Goal: Transaction & Acquisition: Book appointment/travel/reservation

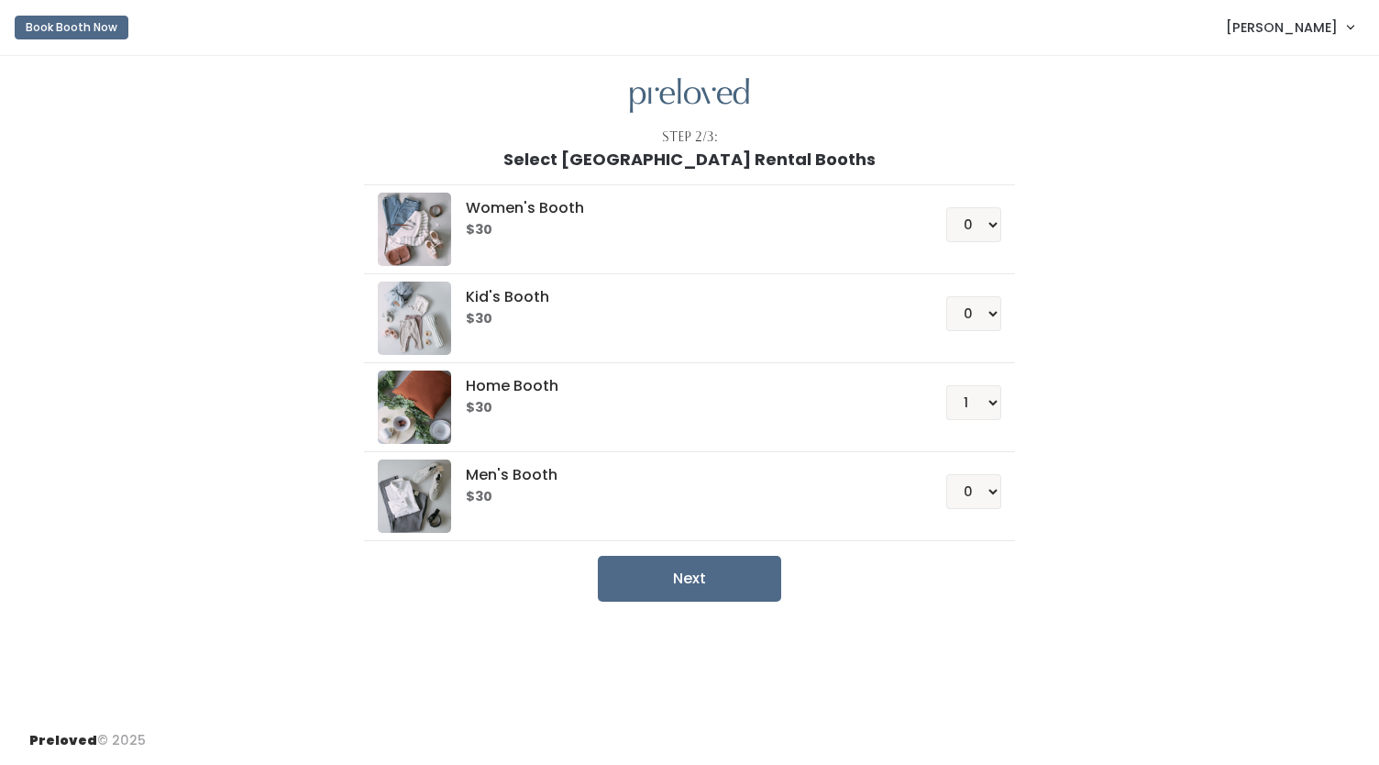
select select "1"
drag, startPoint x: 0, startPoint y: 0, endPoint x: 1311, endPoint y: 30, distance: 1311.5
click at [1311, 30] on span "[PERSON_NAME]" at bounding box center [1282, 27] width 112 height 20
click at [1254, 71] on link "My bookings" at bounding box center [1289, 72] width 164 height 33
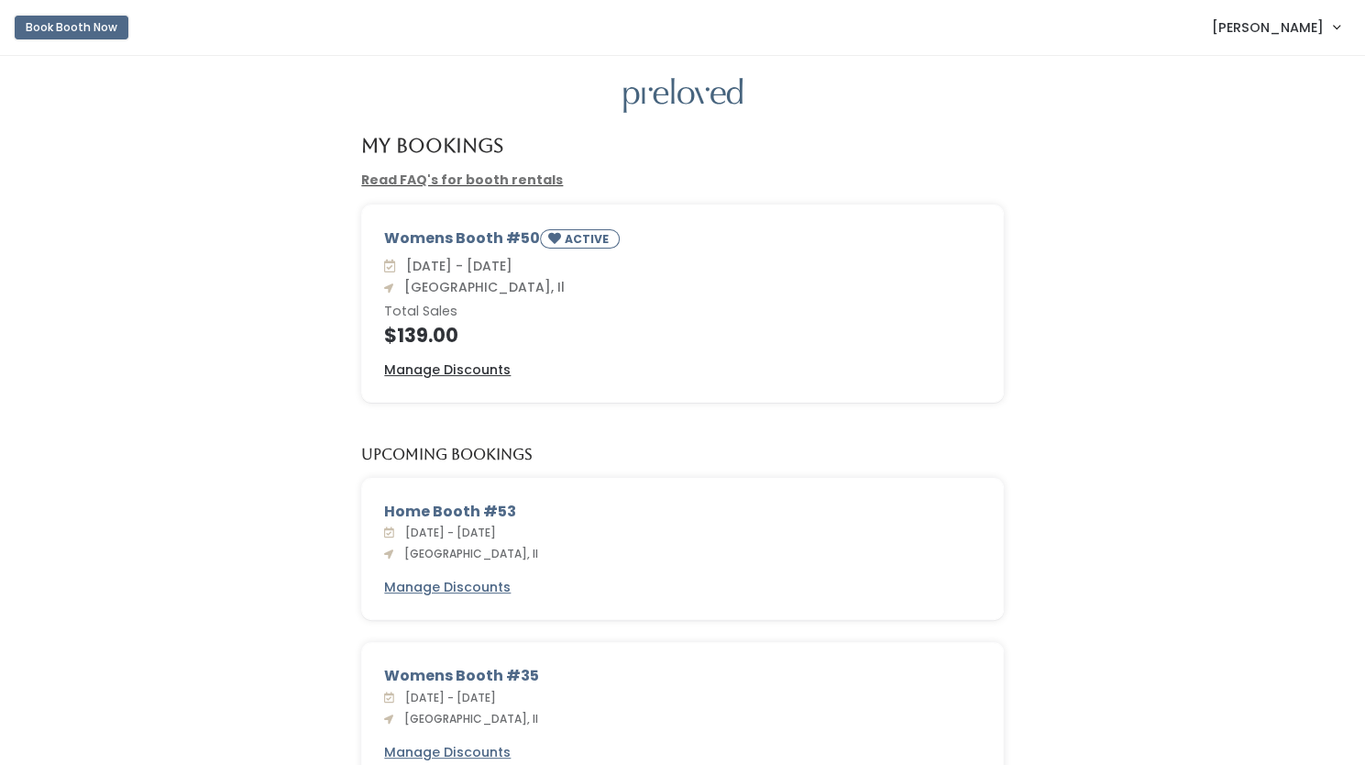
click at [70, 28] on button "Book Booth Now" at bounding box center [72, 28] width 114 height 24
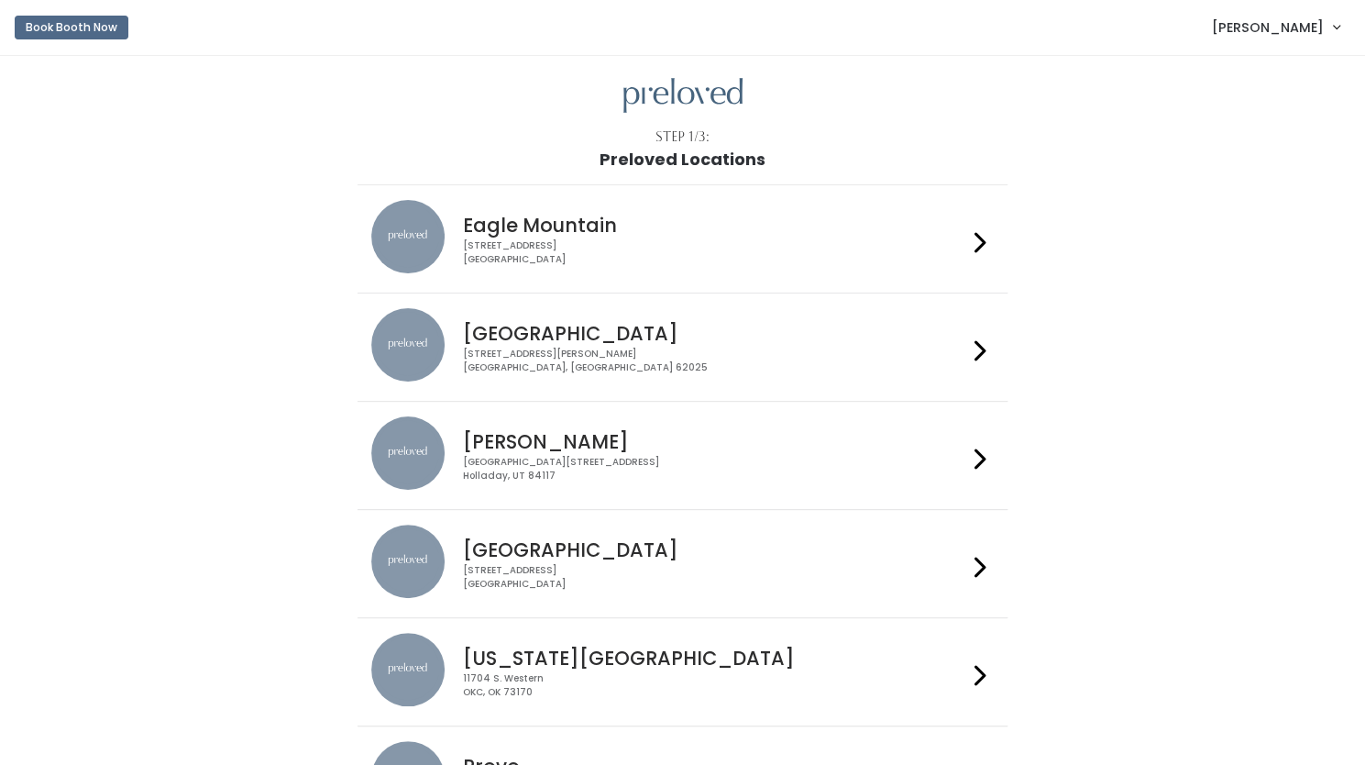
click at [548, 338] on h4 "Edwardsville" at bounding box center [715, 333] width 504 height 21
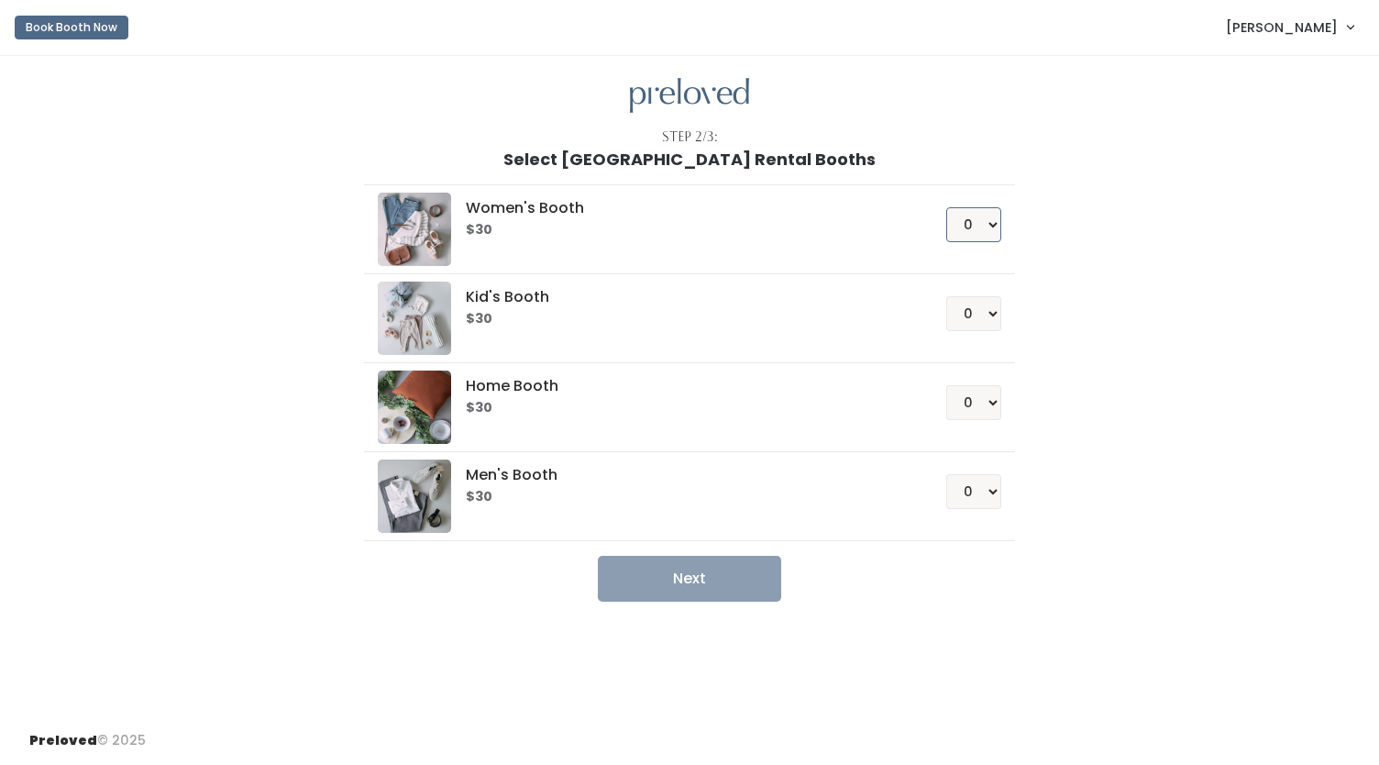
click at [983, 220] on select "0 1 2 3 4" at bounding box center [973, 224] width 55 height 35
select select "1"
click at [946, 207] on select "0 1 2 3 4" at bounding box center [973, 224] width 55 height 35
click at [682, 577] on button "Next" at bounding box center [689, 579] width 183 height 46
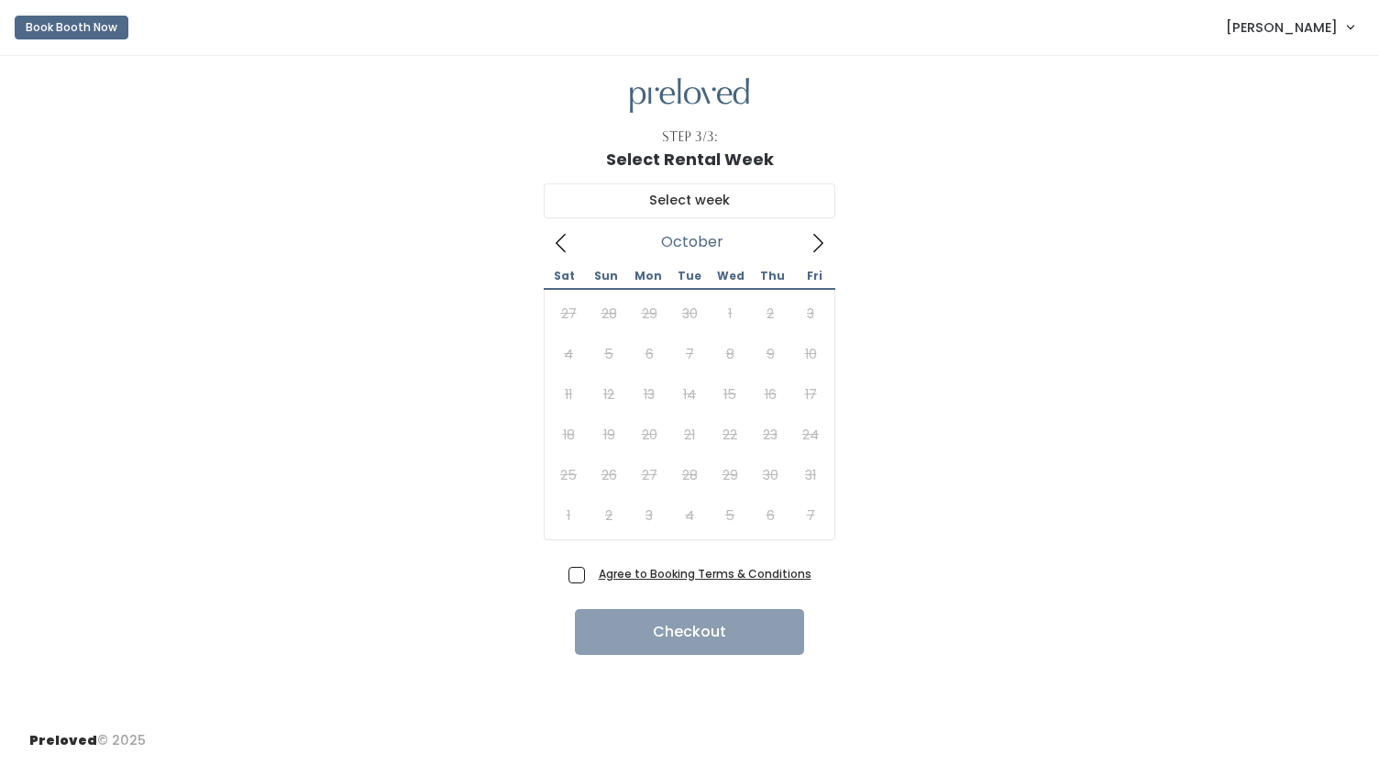
click at [821, 246] on icon at bounding box center [818, 243] width 20 height 20
click at [819, 239] on icon at bounding box center [818, 243] width 20 height 20
click at [558, 237] on icon at bounding box center [561, 243] width 20 height 20
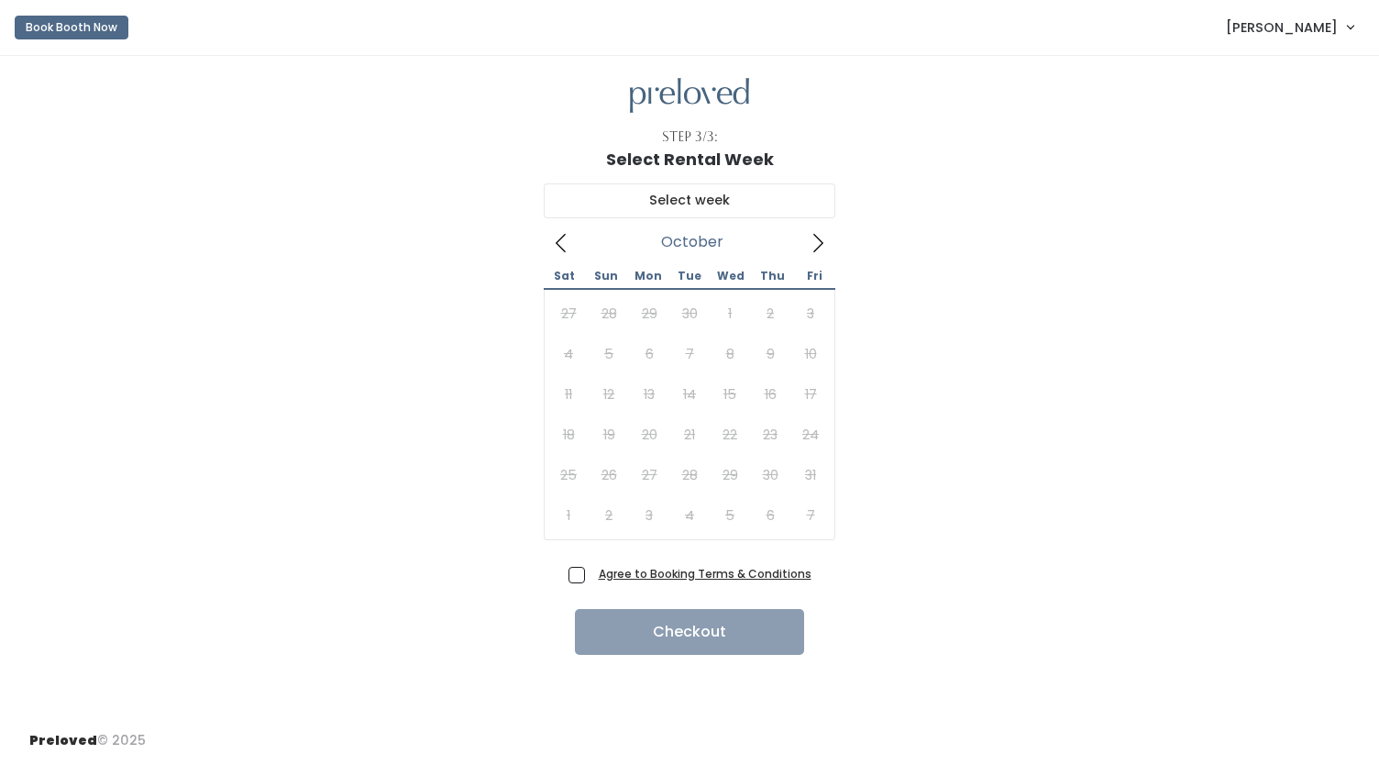
click at [558, 237] on icon at bounding box center [561, 243] width 20 height 20
click at [818, 240] on icon at bounding box center [818, 243] width 20 height 20
click at [812, 243] on icon at bounding box center [818, 243] width 20 height 20
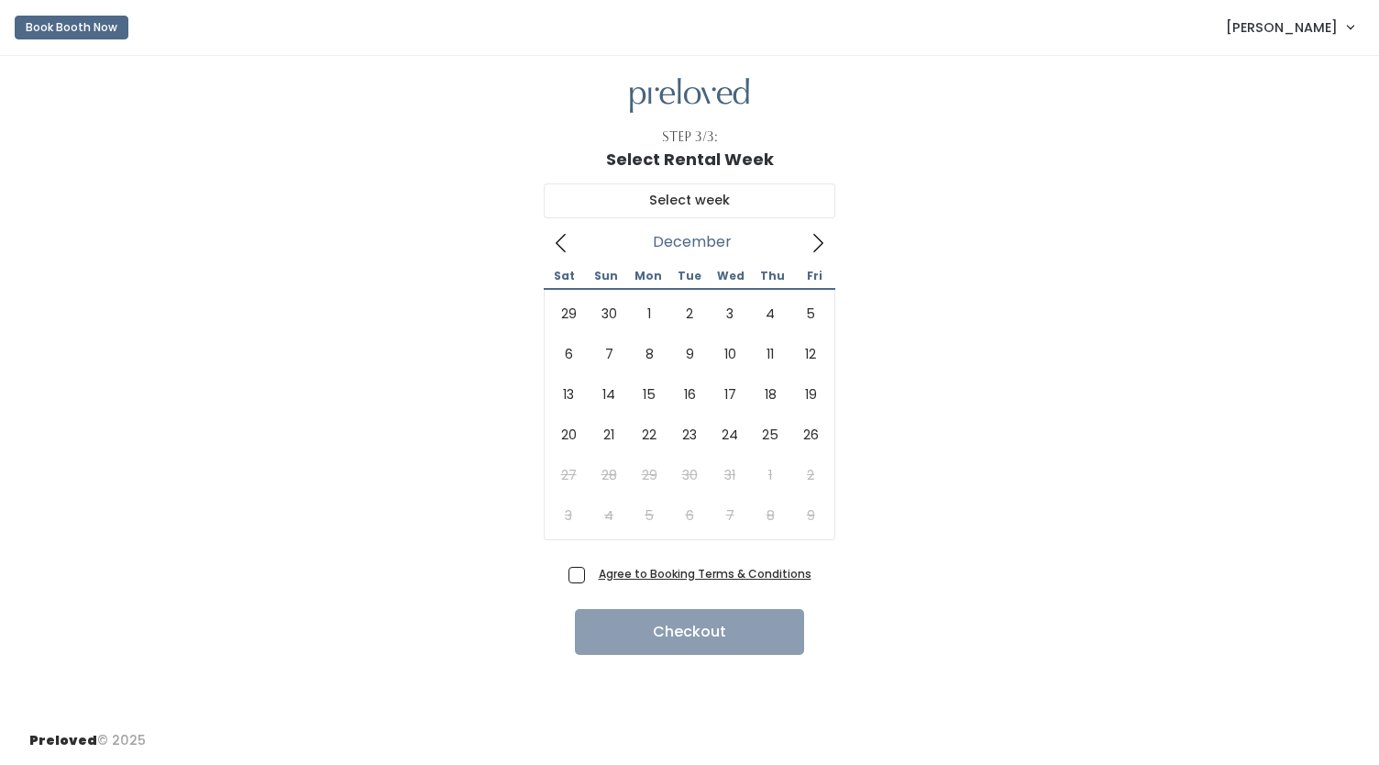
click at [821, 239] on icon at bounding box center [818, 243] width 10 height 18
click at [558, 237] on icon at bounding box center [561, 243] width 20 height 20
click at [819, 245] on icon at bounding box center [818, 243] width 10 height 18
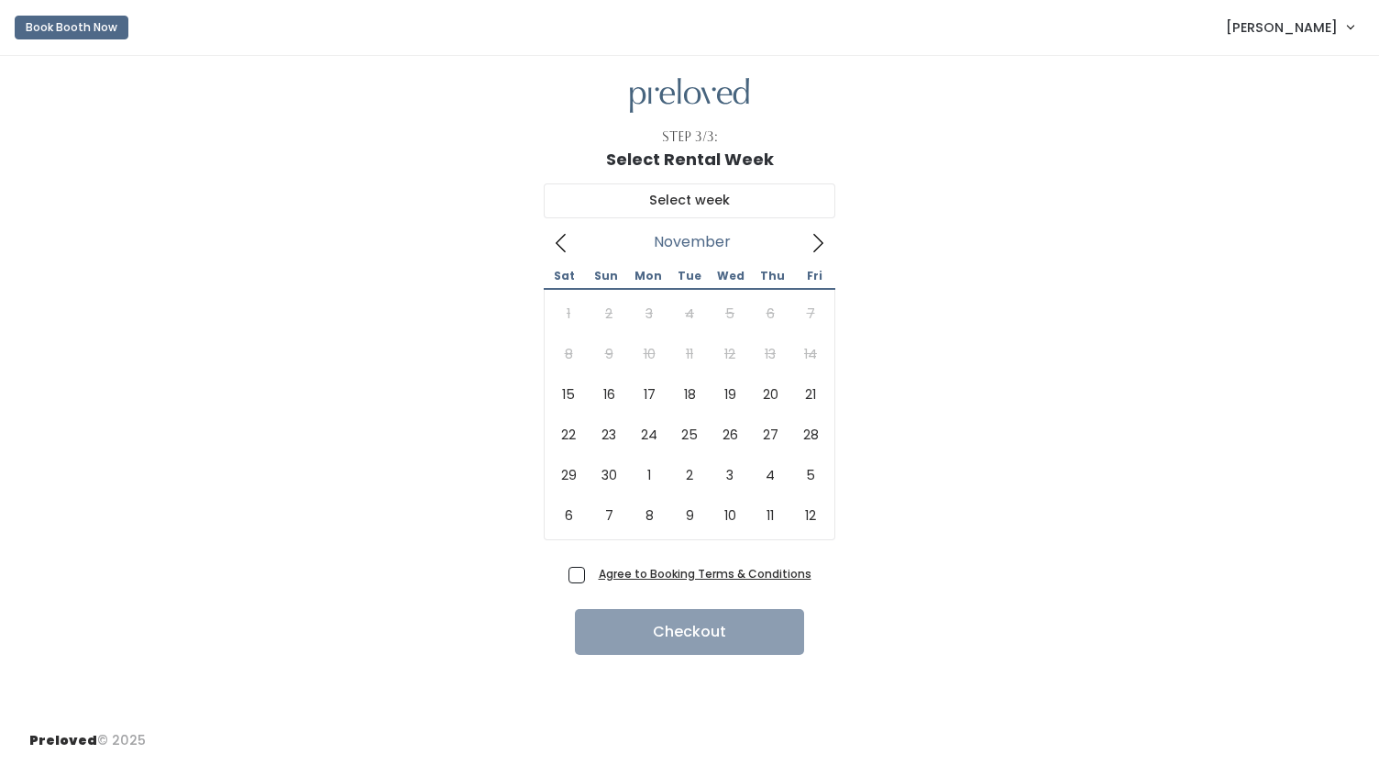
click at [819, 245] on icon at bounding box center [818, 243] width 10 height 18
click at [75, 24] on button "Book Booth Now" at bounding box center [72, 28] width 114 height 24
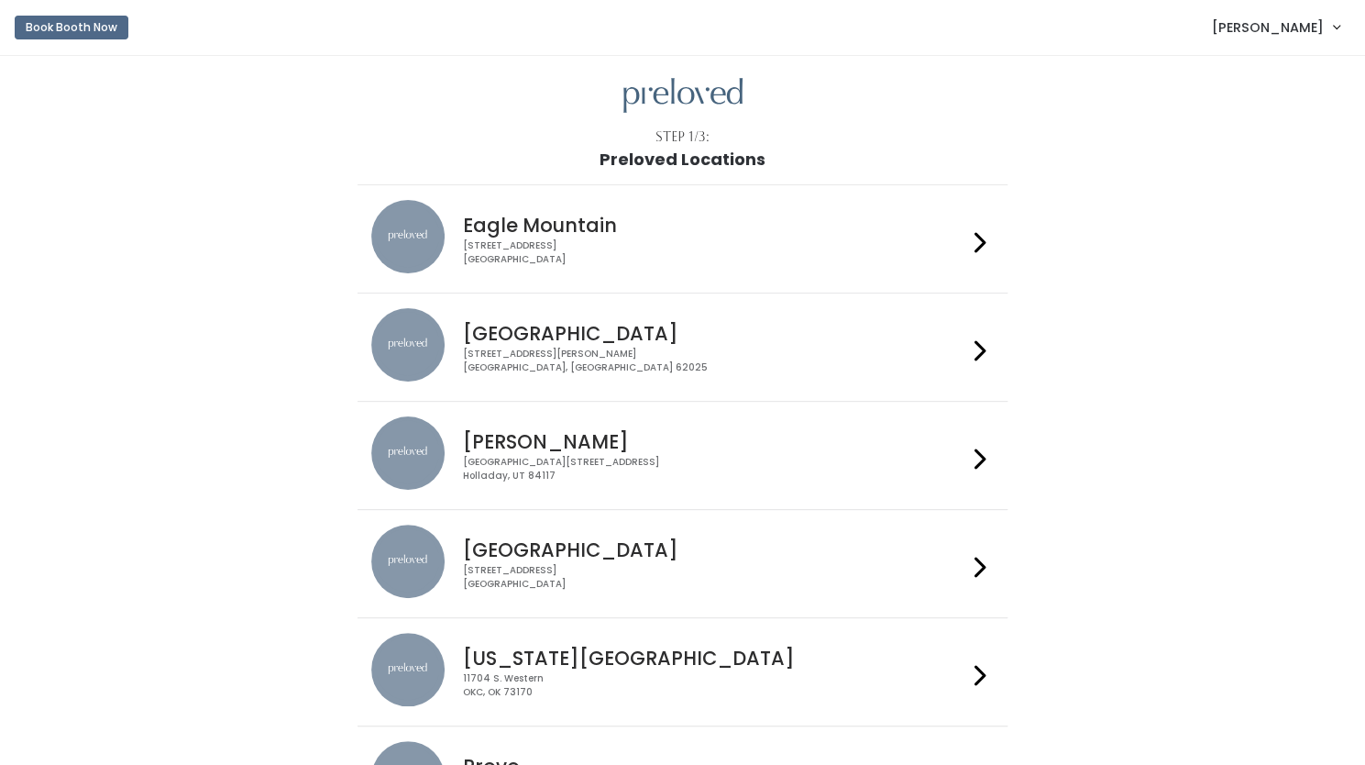
click at [487, 353] on div "1500 Troy Road, Unit A‑B Edwardsville, IL 62025" at bounding box center [715, 361] width 504 height 27
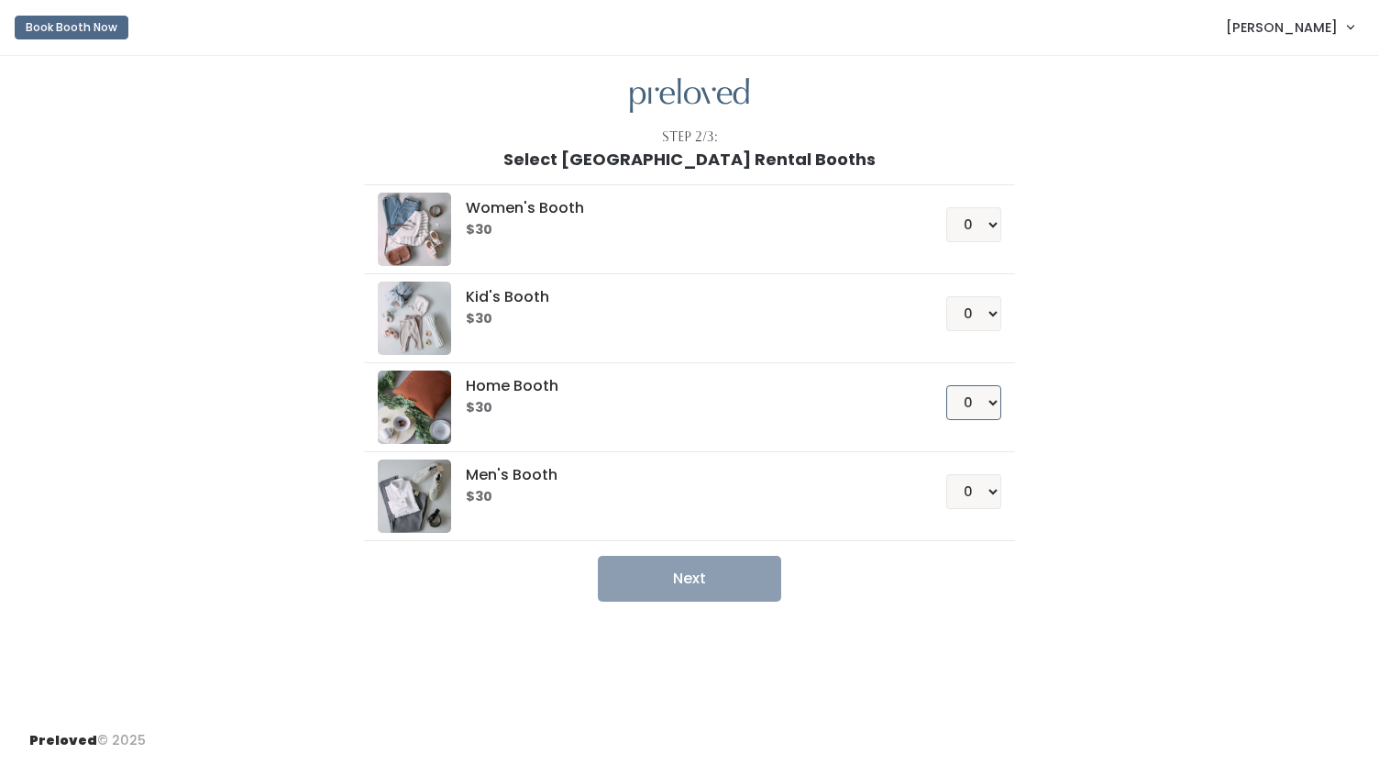
click at [976, 397] on select "0 1 2 3 4" at bounding box center [973, 402] width 55 height 35
select select "1"
click at [946, 385] on select "0 1 2 3 4" at bounding box center [973, 402] width 55 height 35
click at [683, 577] on button "Next" at bounding box center [689, 579] width 183 height 46
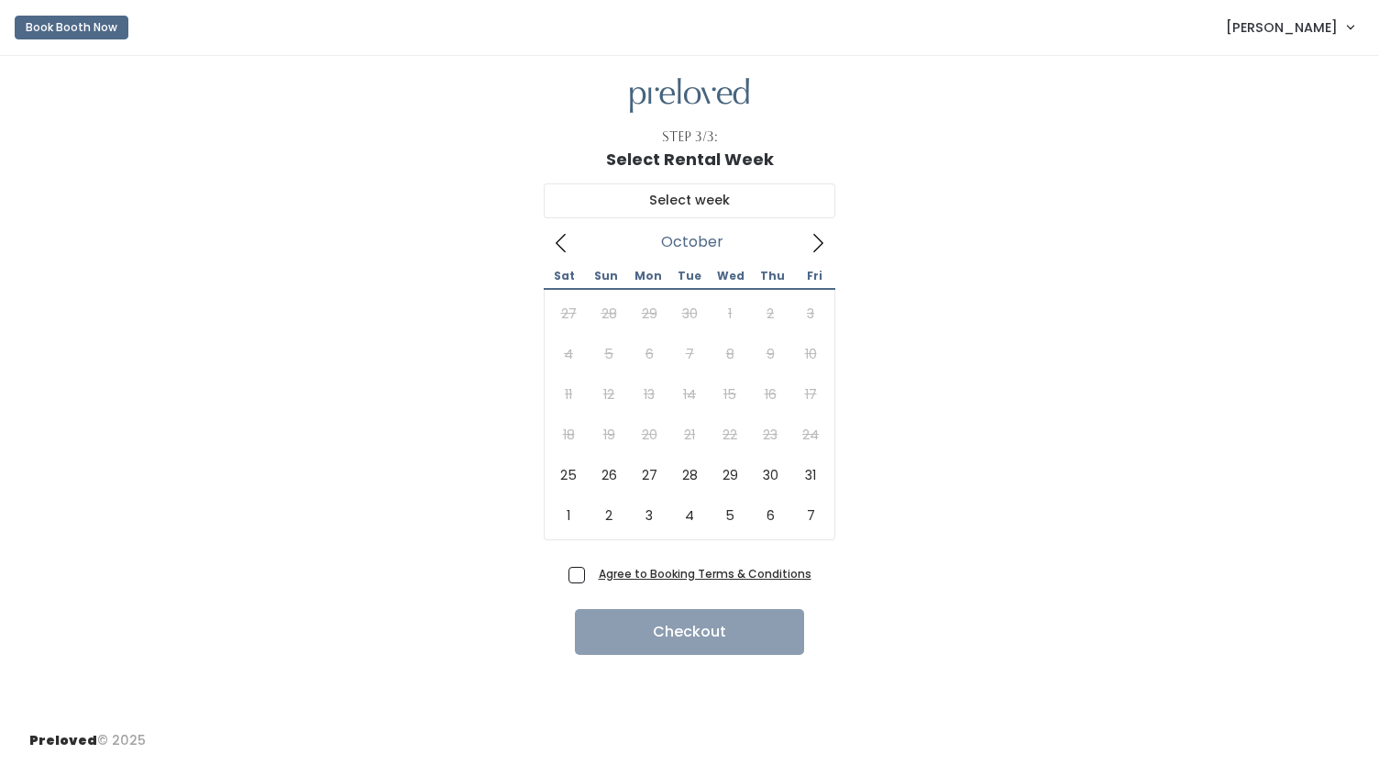
click at [814, 243] on icon at bounding box center [818, 243] width 20 height 20
click at [816, 239] on icon at bounding box center [818, 243] width 20 height 20
click at [82, 28] on button "Book Booth Now" at bounding box center [72, 28] width 114 height 24
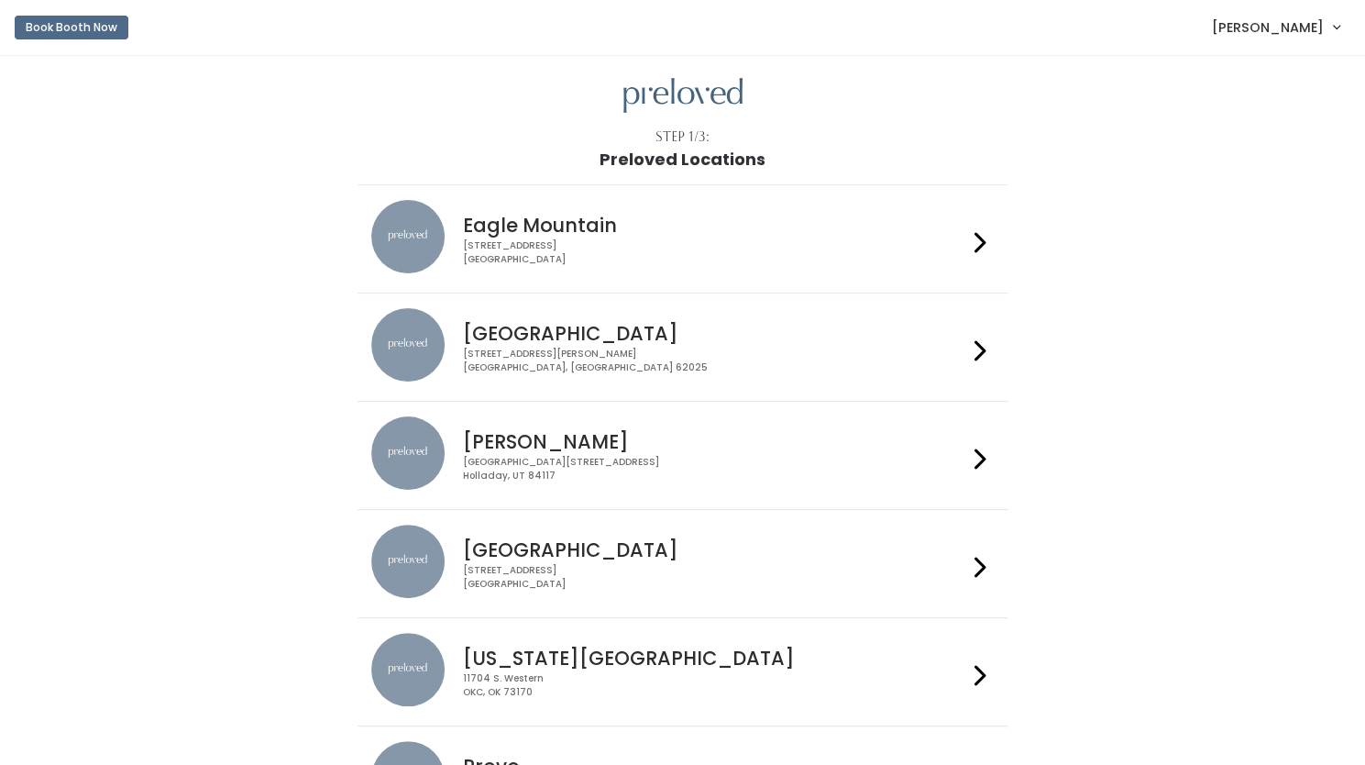
click at [660, 309] on div "[GEOGRAPHIC_DATA] [STREET_ADDRESS][PERSON_NAME]" at bounding box center [712, 341] width 512 height 66
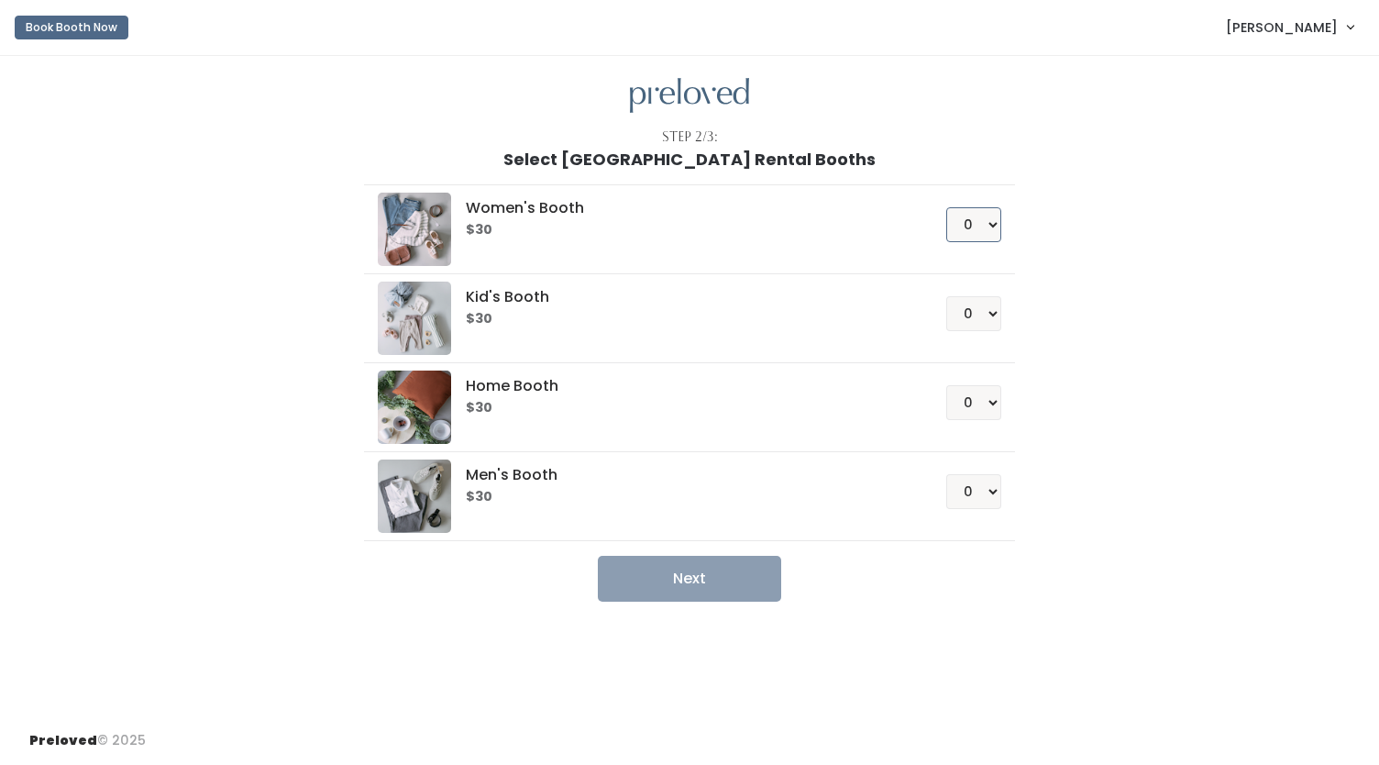
click at [981, 215] on select "0 1 2 3 4" at bounding box center [973, 224] width 55 height 35
select select "1"
click at [946, 207] on select "0 1 2 3 4" at bounding box center [973, 224] width 55 height 35
click at [662, 568] on button "Next" at bounding box center [689, 579] width 183 height 46
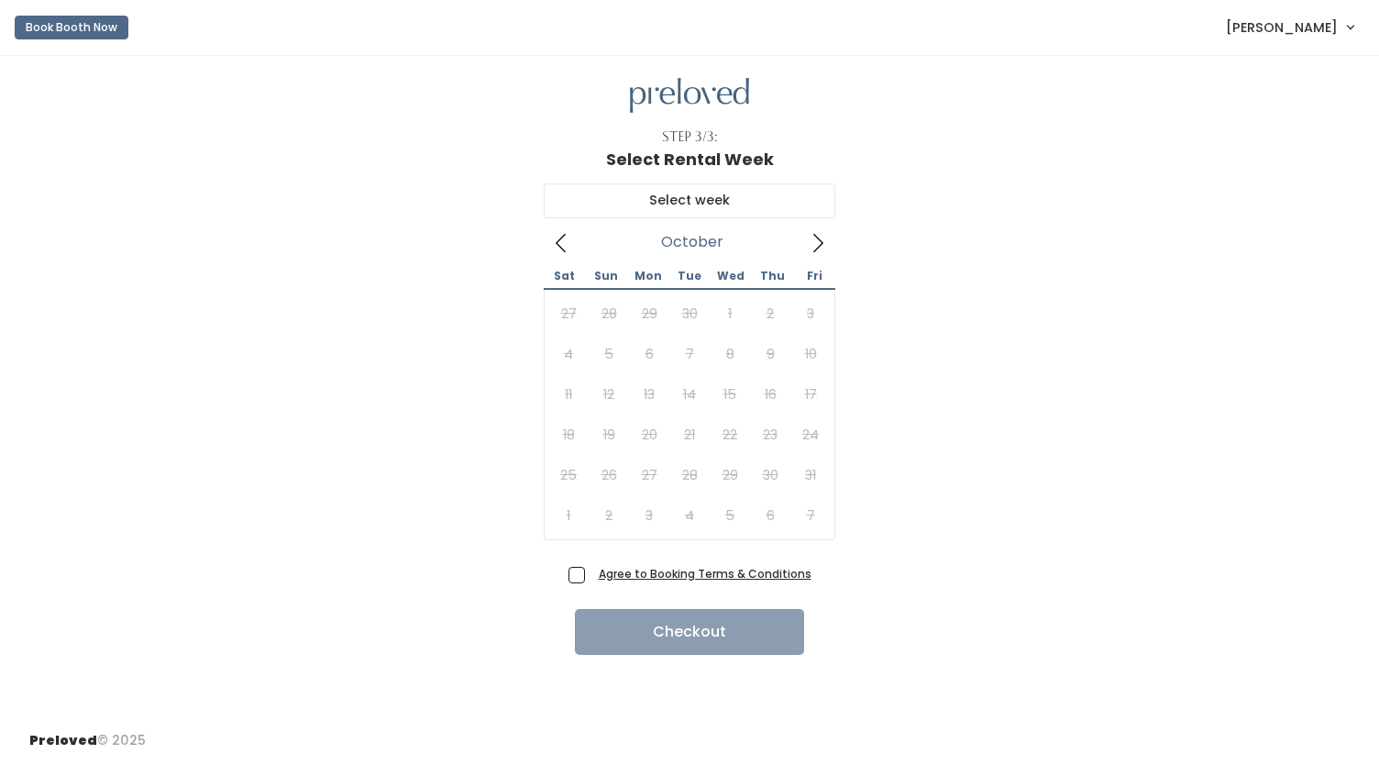
click at [820, 242] on icon at bounding box center [818, 243] width 20 height 20
click at [45, 25] on button "Book Booth Now" at bounding box center [72, 28] width 114 height 24
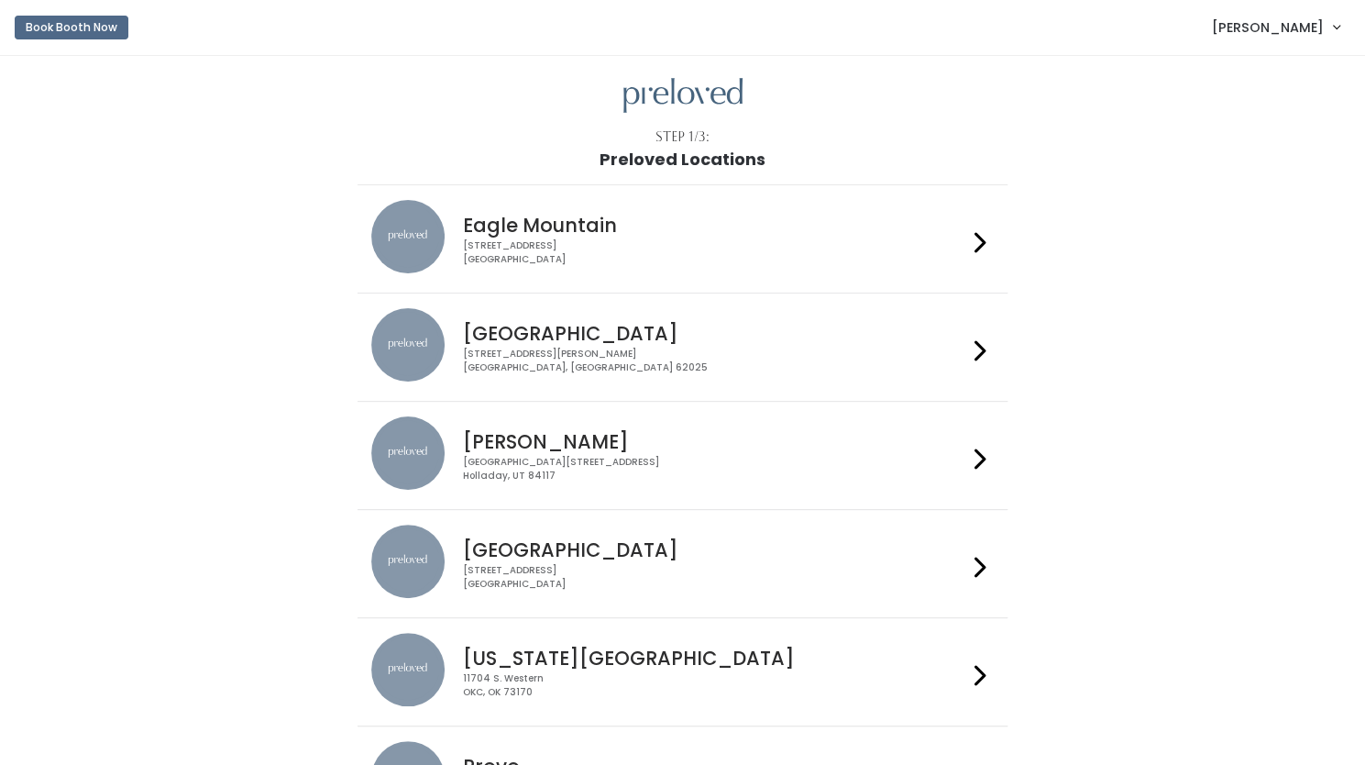
click at [799, 360] on div "[STREET_ADDRESS][PERSON_NAME]" at bounding box center [715, 361] width 504 height 27
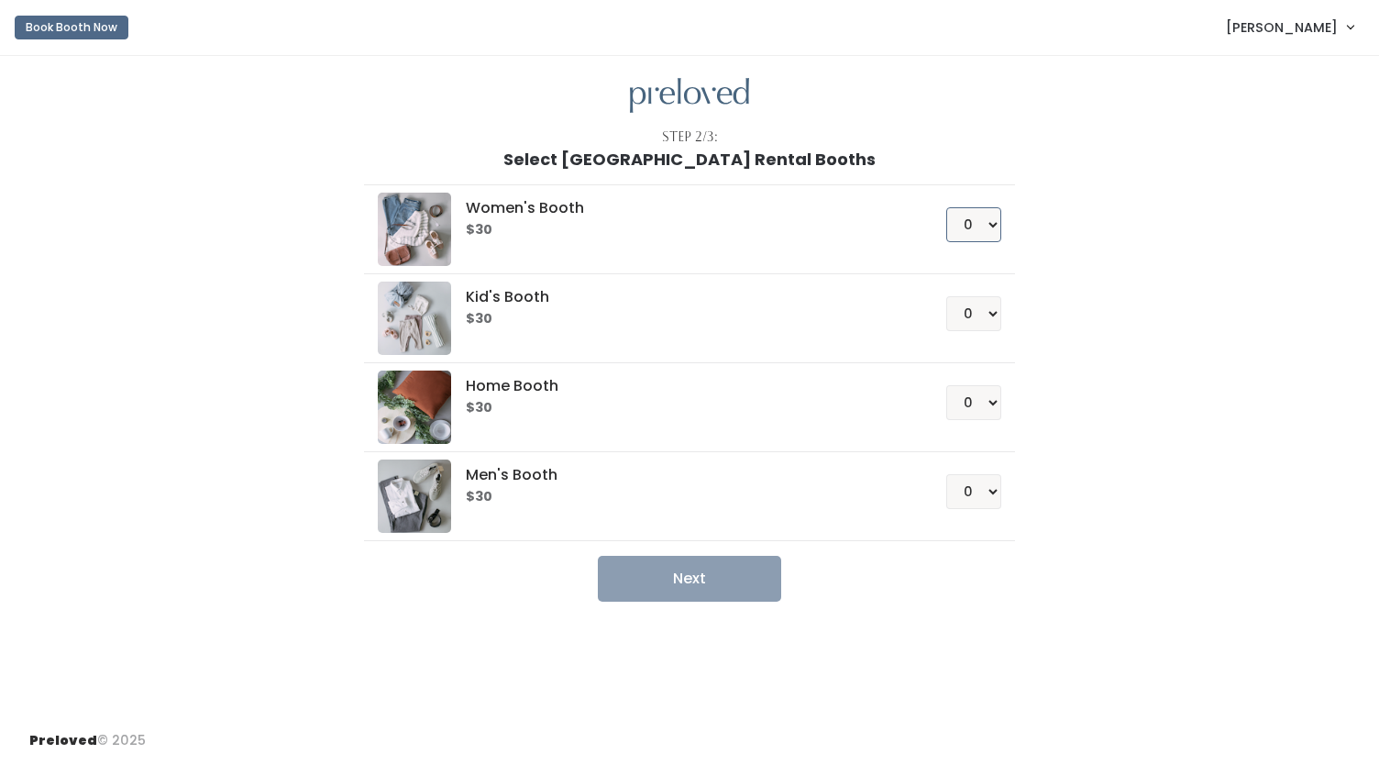
click at [983, 226] on select "0 1 2 3 4" at bounding box center [973, 224] width 55 height 35
select select "1"
click at [946, 207] on select "0 1 2 3 4" at bounding box center [973, 224] width 55 height 35
click at [702, 582] on button "Next" at bounding box center [689, 579] width 183 height 46
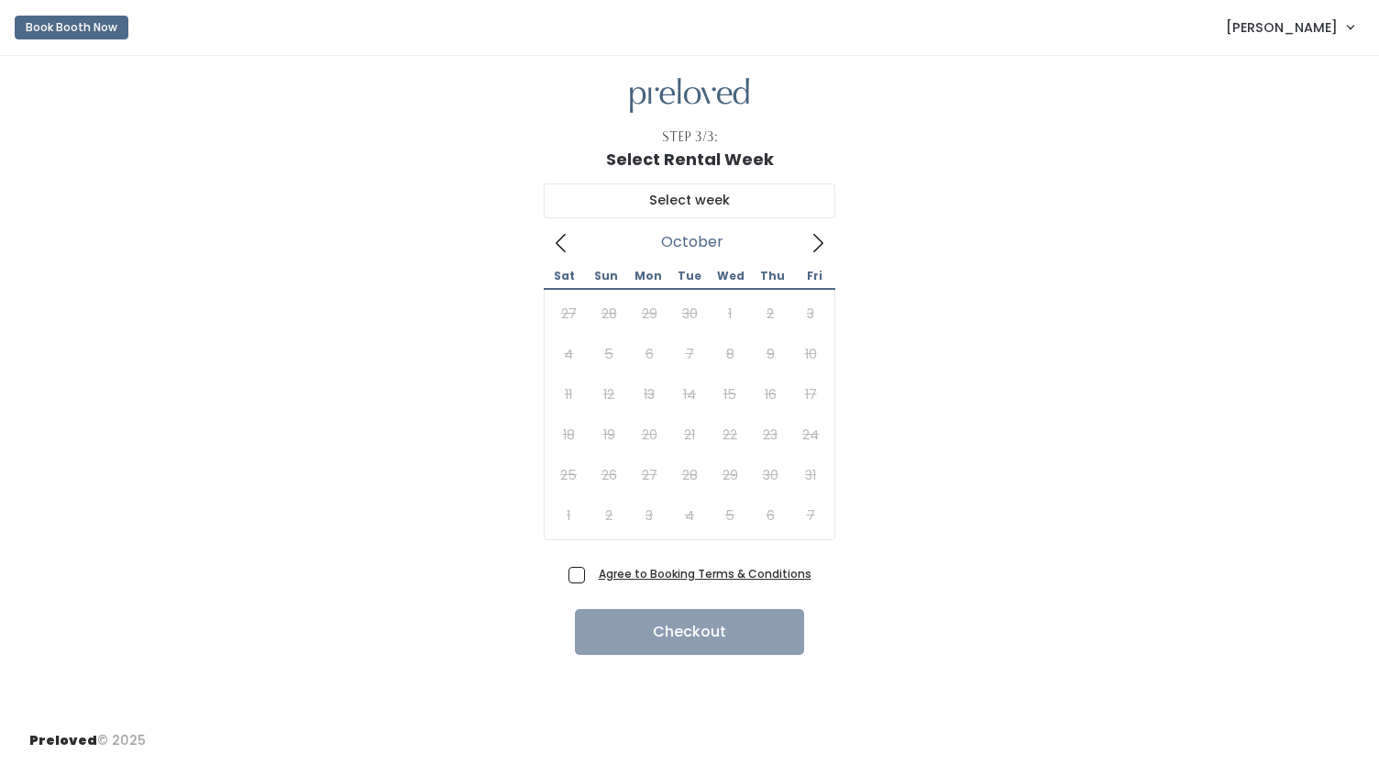
click at [820, 245] on icon at bounding box center [818, 243] width 10 height 18
click at [1314, 30] on span "[PERSON_NAME]" at bounding box center [1282, 27] width 112 height 20
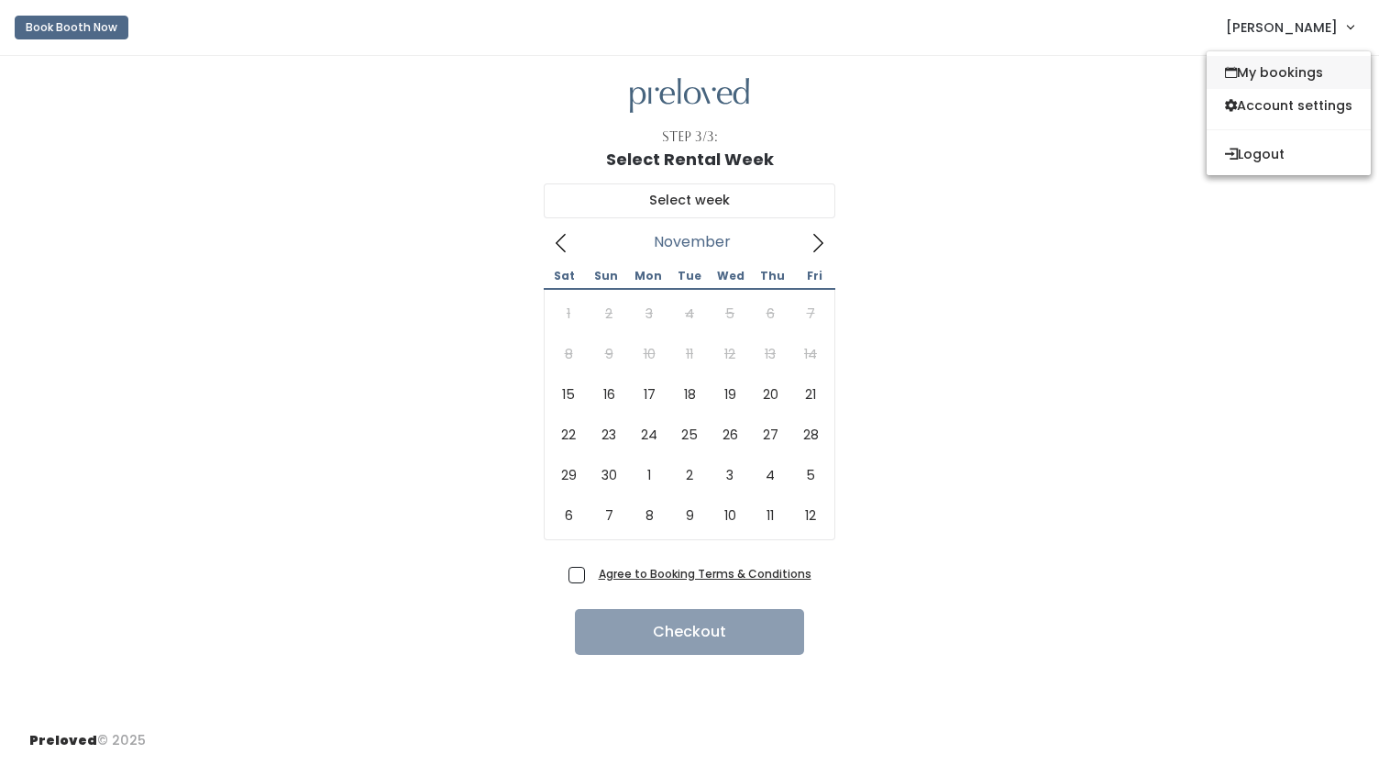
click at [1260, 72] on link "My bookings" at bounding box center [1289, 72] width 164 height 33
